Goal: Navigation & Orientation: Go to known website

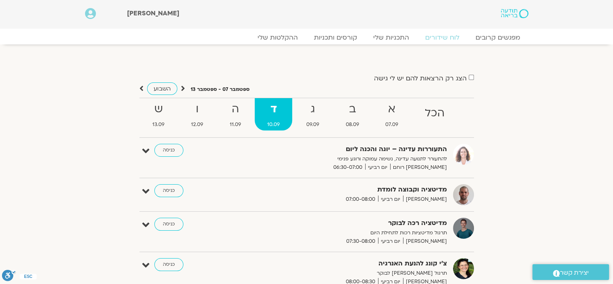
click at [504, 15] on img at bounding box center [514, 13] width 27 height 9
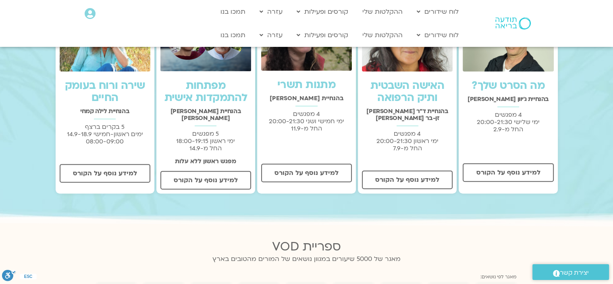
scroll to position [273, 0]
